Goal: Task Accomplishment & Management: Manage account settings

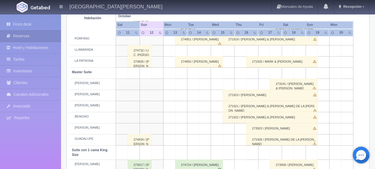
scroll to position [102, 0]
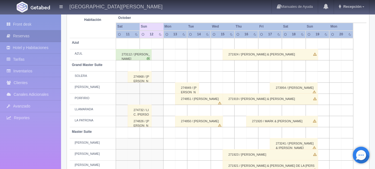
click at [197, 122] on div "274850 / [PERSON_NAME]" at bounding box center [199, 121] width 48 height 11
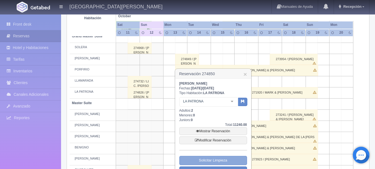
scroll to position [158, 0]
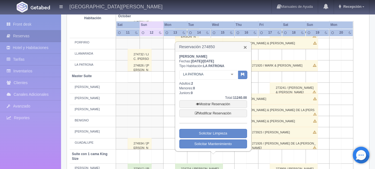
click at [246, 45] on link "×" at bounding box center [245, 47] width 3 height 6
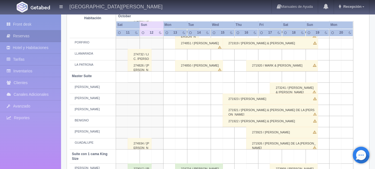
scroll to position [102, 0]
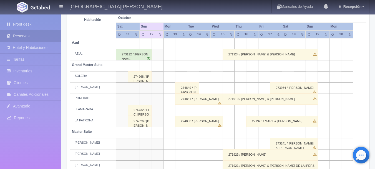
click at [192, 90] on div "274849 / [PERSON_NAME]" at bounding box center [187, 87] width 24 height 11
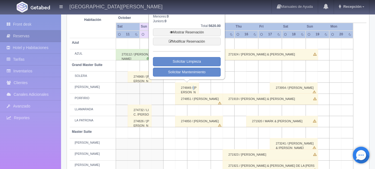
click at [192, 90] on div "274849 / [PERSON_NAME]" at bounding box center [187, 87] width 24 height 11
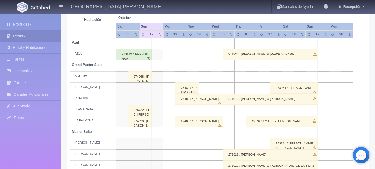
click at [205, 71] on td at bounding box center [205, 65] width 12 height 11
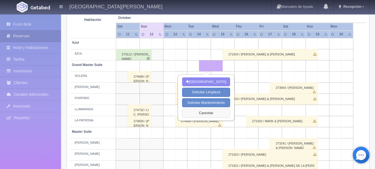
click at [200, 116] on button "Cancelar" at bounding box center [206, 112] width 48 height 9
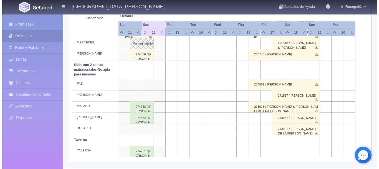
scroll to position [408, 0]
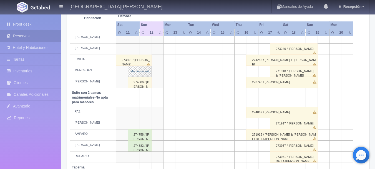
click at [134, 73] on link "Mantenimiento" at bounding box center [140, 71] width 24 height 11
select select "Mantenimiento"
select select "1983_MERCEDES"
type input "11-10-2025"
type input "12-10-2025"
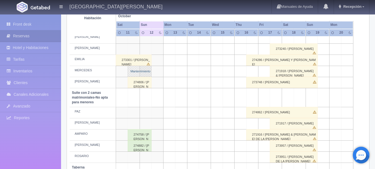
type textarea "BLOQUEO SOLICITA MB"
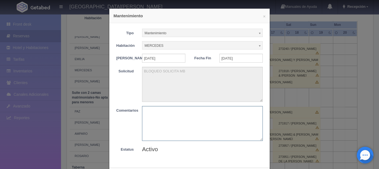
click at [157, 124] on textarea at bounding box center [202, 123] width 121 height 35
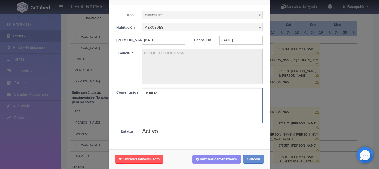
scroll to position [30, 0]
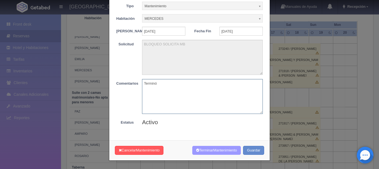
type textarea "Terminó"
click at [200, 152] on button "Terminar Mantenimiento" at bounding box center [216, 150] width 49 height 9
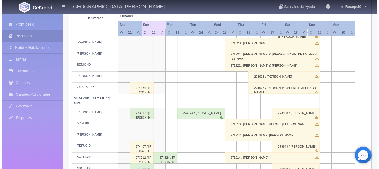
scroll to position [241, 0]
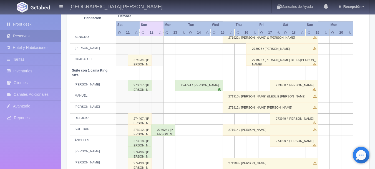
click at [180, 107] on td at bounding box center [181, 107] width 12 height 11
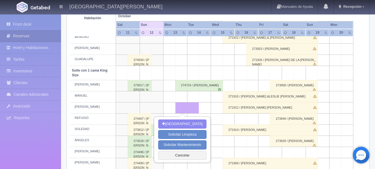
drag, startPoint x: 215, startPoint y: 104, endPoint x: 216, endPoint y: 108, distance: 4.0
click at [216, 107] on td at bounding box center [217, 107] width 12 height 11
click at [189, 158] on button "Cancelar" at bounding box center [182, 155] width 48 height 9
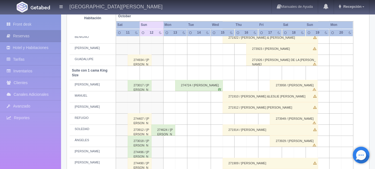
click at [183, 97] on td at bounding box center [181, 96] width 12 height 11
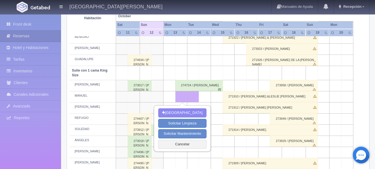
click at [217, 95] on td at bounding box center [217, 96] width 12 height 11
click at [173, 113] on button "[GEOGRAPHIC_DATA]" at bounding box center [182, 112] width 48 height 9
type input "[DATE]"
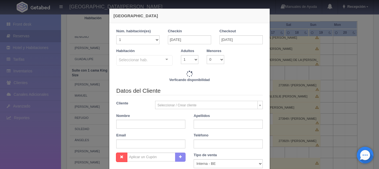
checkbox input "false"
type input "7720.00"
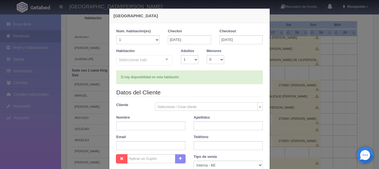
click at [163, 62] on div "Seleccionar hab. No elements found. Consider changing the search query. List is…" at bounding box center [144, 60] width 56 height 11
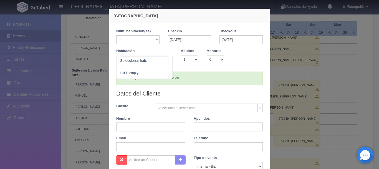
checkbox input "false"
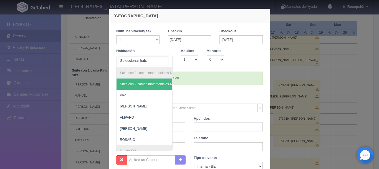
click at [166, 56] on input "text" at bounding box center [143, 60] width 49 height 8
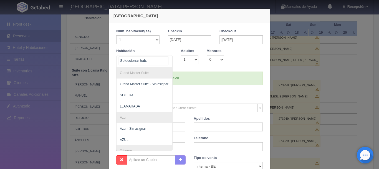
scroll to position [278, 0]
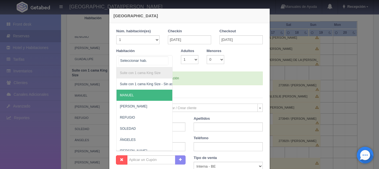
click at [143, 97] on span "MANUEL" at bounding box center [172, 94] width 110 height 11
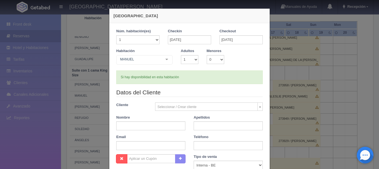
checkbox input "false"
click at [186, 58] on select "1 2 3 4 5 6 7 8 9 10" at bounding box center [189, 59] width 17 height 9
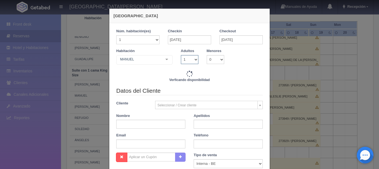
select select "2"
click at [181, 55] on select "1 2 3 4 5 6 7 8 9 10" at bounding box center [189, 59] width 17 height 9
checkbox input "false"
type input "7720.00"
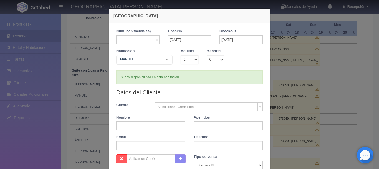
checkbox input "false"
click at [132, 123] on input "text" at bounding box center [150, 125] width 69 height 9
type input "[DEMOGRAPHIC_DATA]"
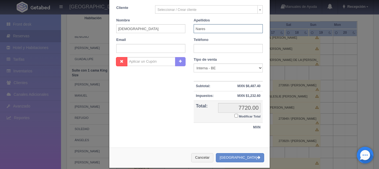
scroll to position [104, 0]
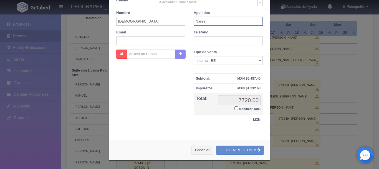
type input "Nares"
click at [247, 150] on button "[GEOGRAPHIC_DATA]" at bounding box center [240, 149] width 48 height 9
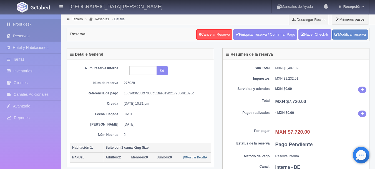
click at [33, 24] on link "Front desk" at bounding box center [30, 24] width 61 height 11
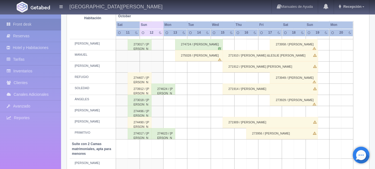
scroll to position [250, 0]
